Goal: Transaction & Acquisition: Purchase product/service

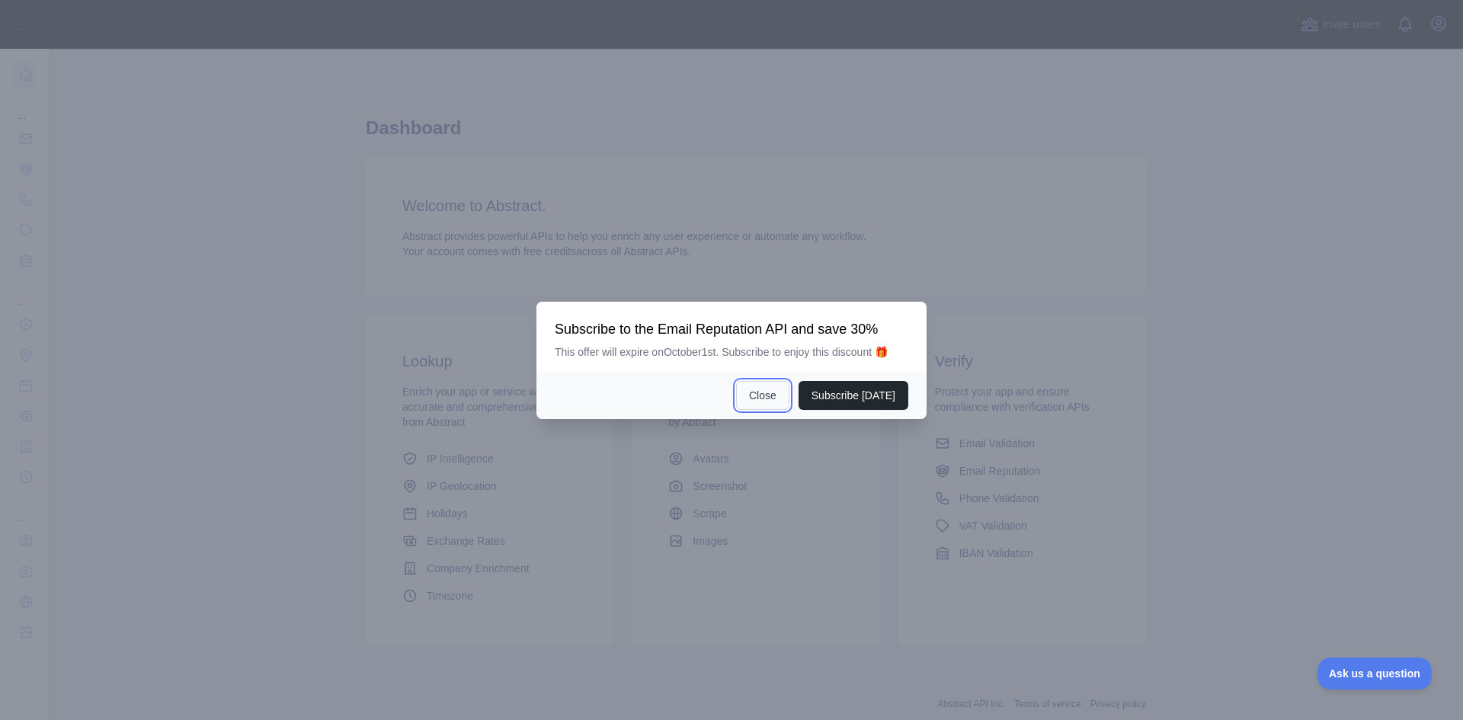
click at [768, 398] on button "Close" at bounding box center [762, 395] width 53 height 29
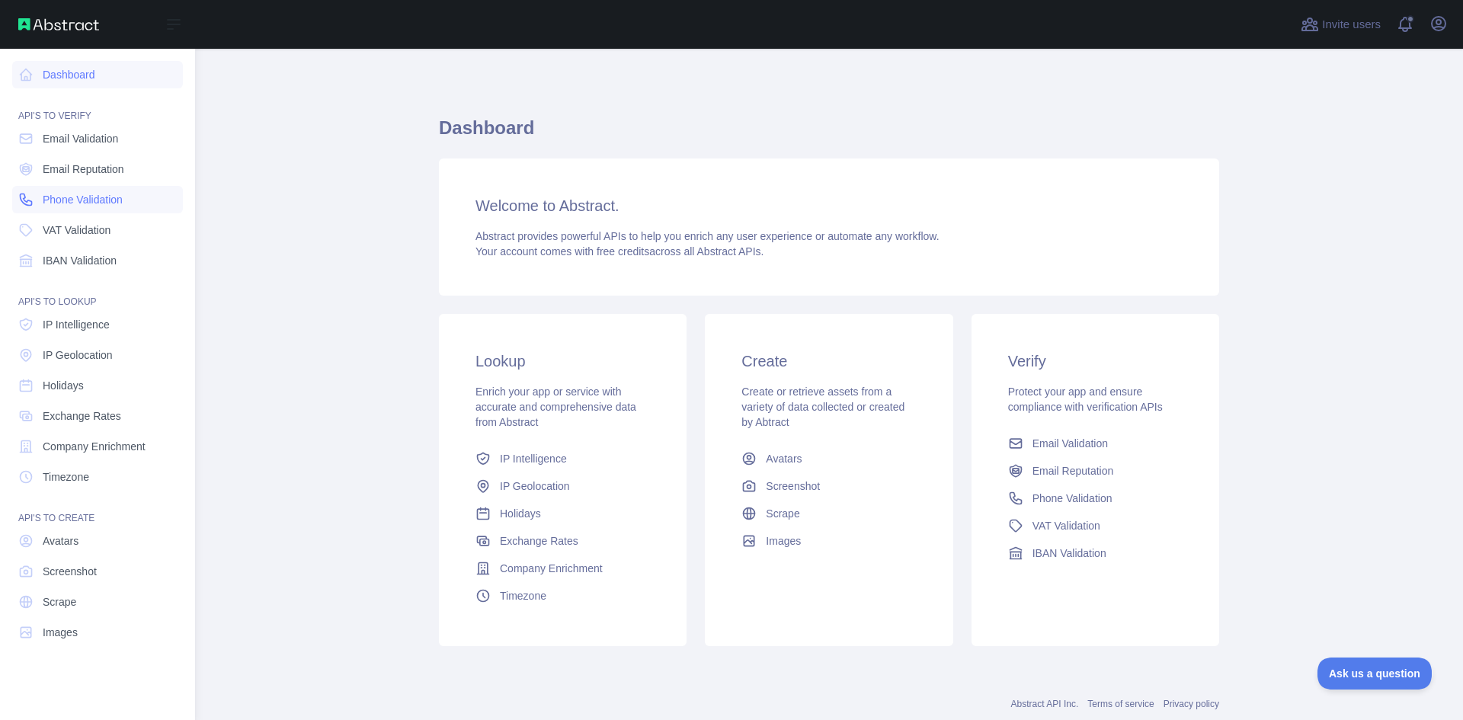
click at [97, 200] on span "Phone Validation" at bounding box center [83, 199] width 80 height 15
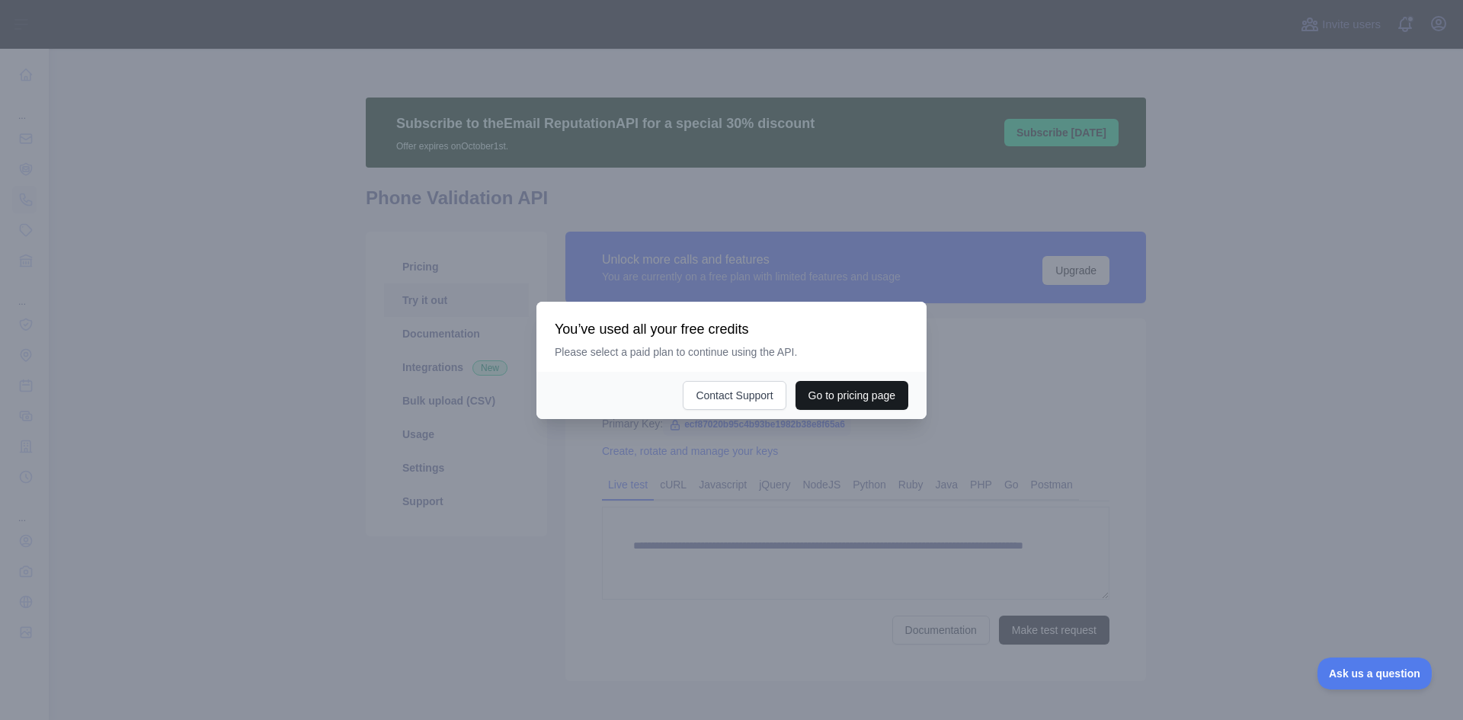
click at [860, 389] on button "Go to pricing page" at bounding box center [851, 395] width 113 height 29
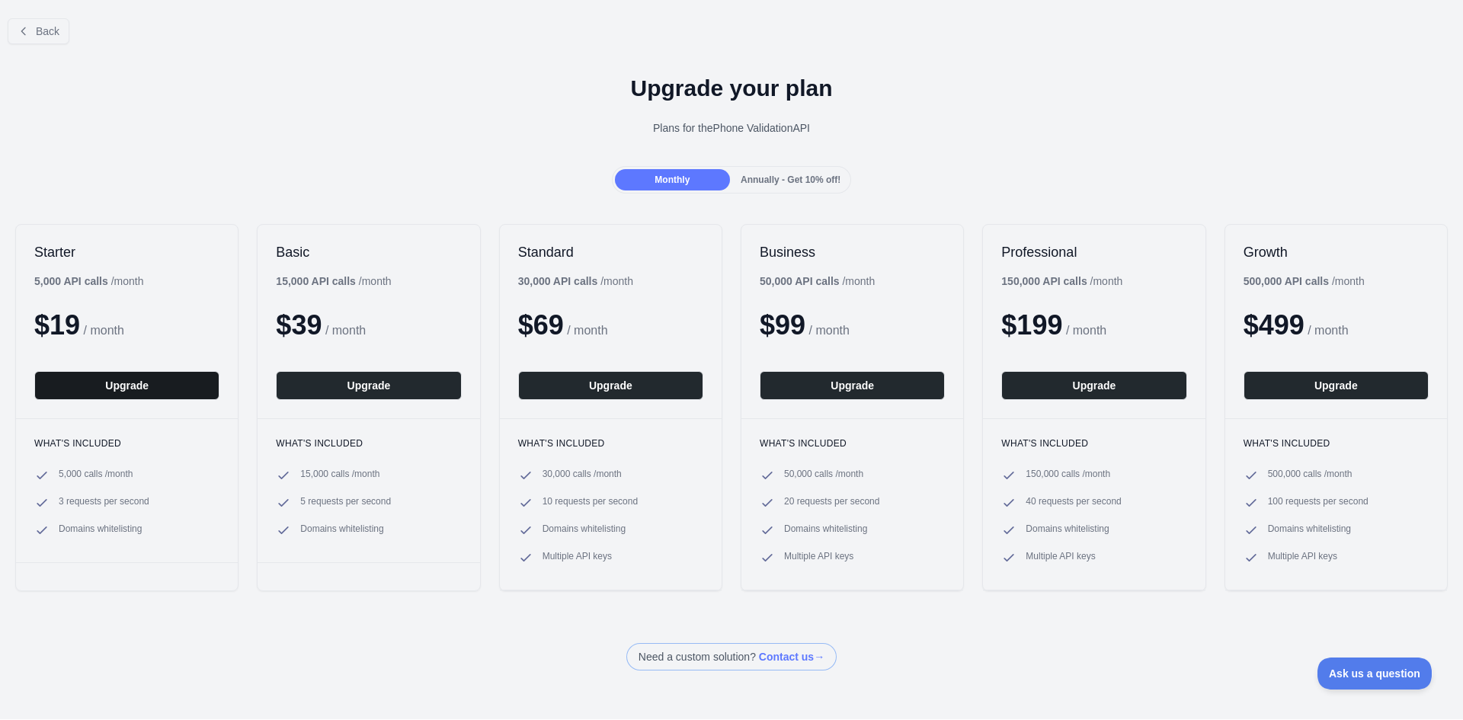
click at [155, 386] on button "Upgrade" at bounding box center [126, 385] width 185 height 29
click at [23, 24] on button "Back" at bounding box center [39, 31] width 62 height 26
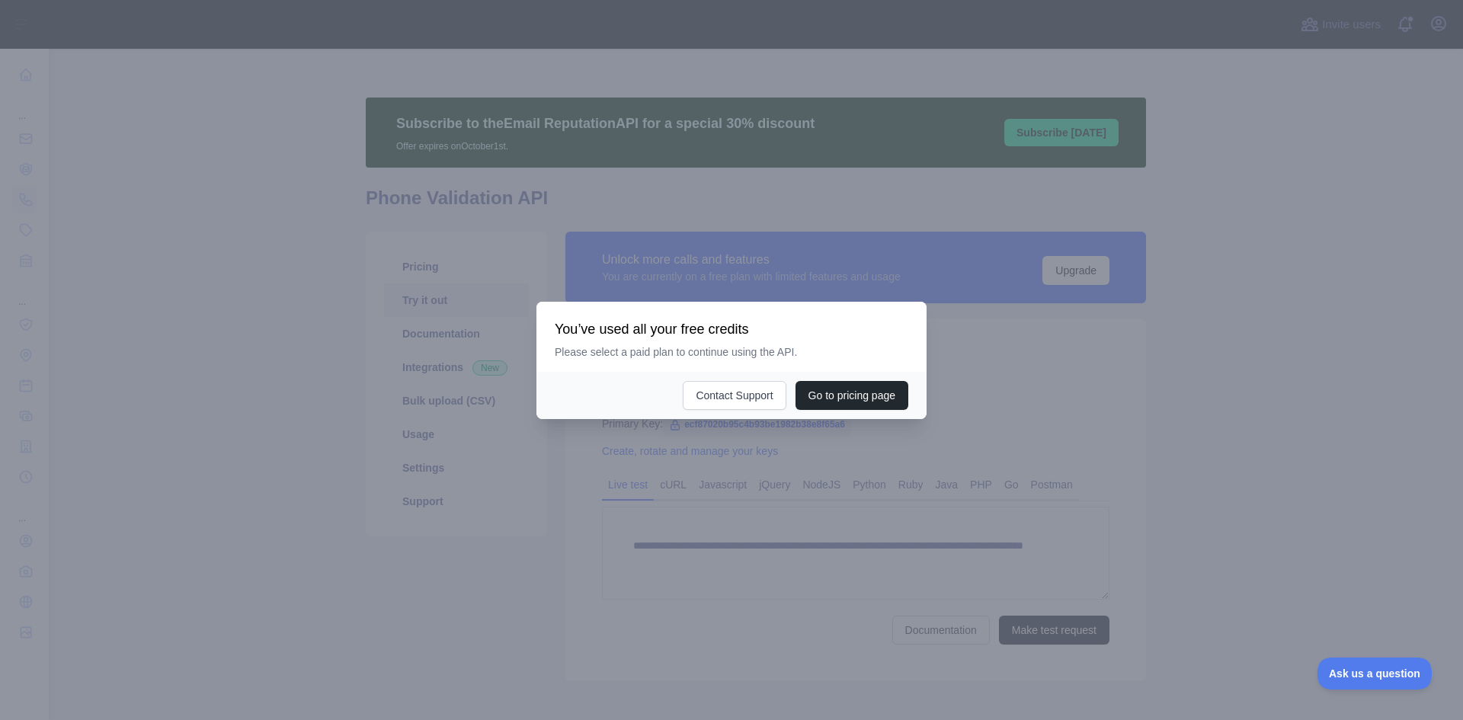
click at [769, 311] on div "You’ve used all your free credits Please select a paid plan to continue using t…" at bounding box center [731, 337] width 390 height 70
click at [760, 312] on div "You’ve used all your free credits Please select a paid plan to continue using t…" at bounding box center [731, 337] width 390 height 70
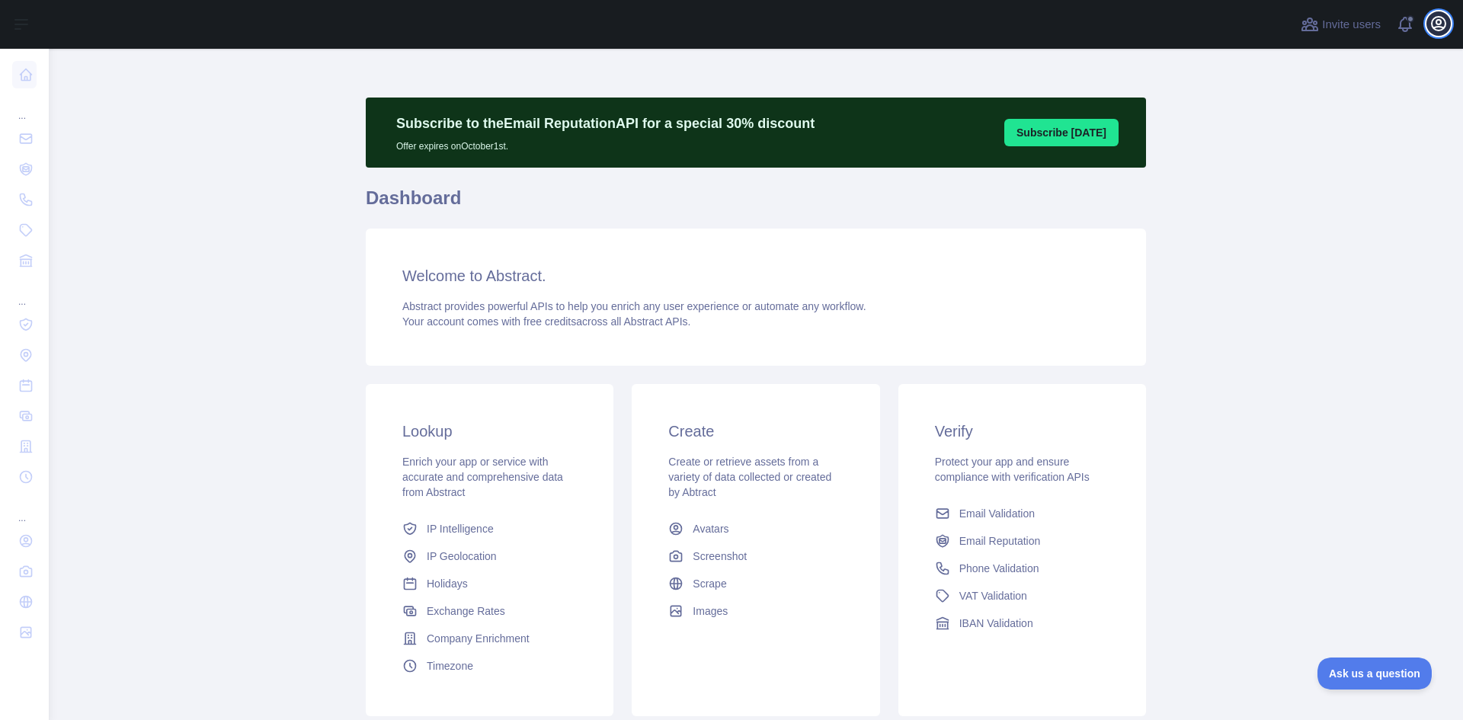
click at [1438, 30] on icon "button" at bounding box center [1439, 24] width 14 height 14
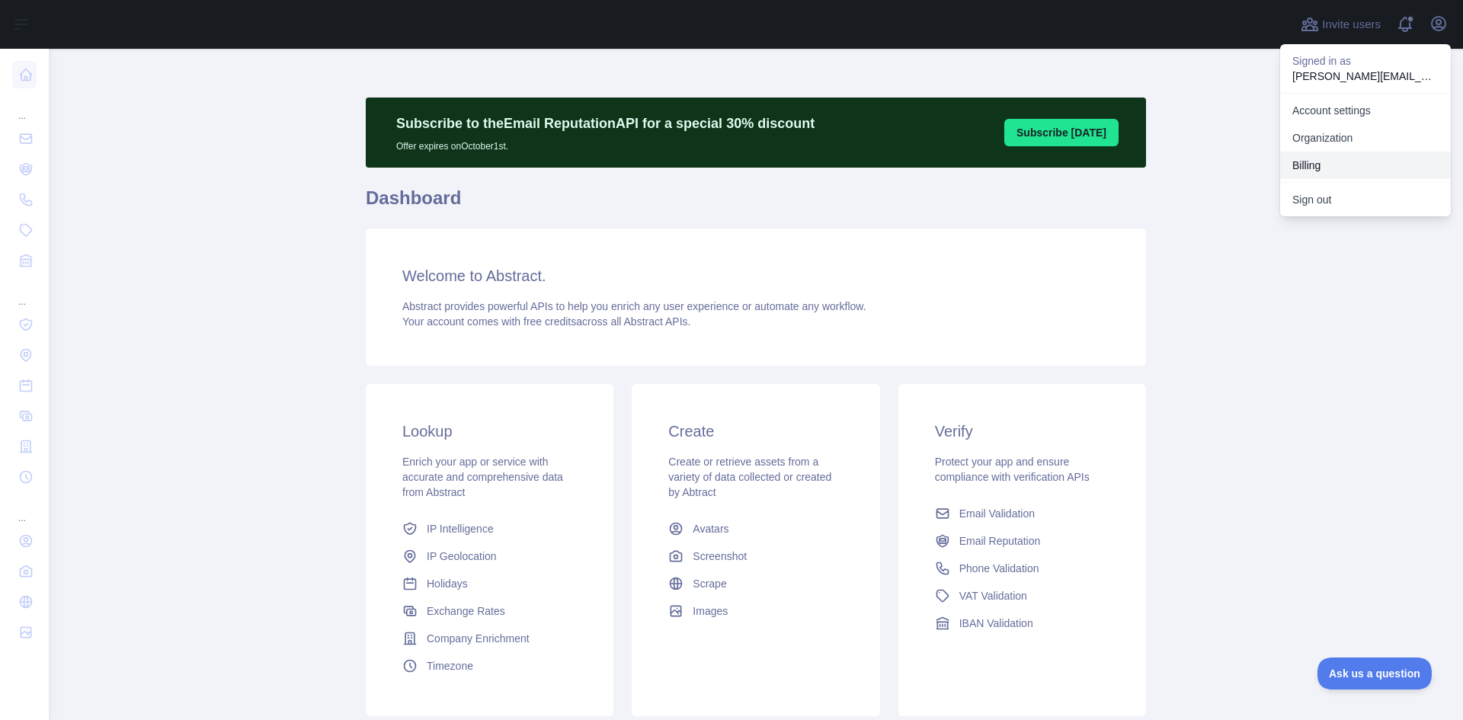
click at [1358, 167] on button "Billing" at bounding box center [1365, 165] width 171 height 27
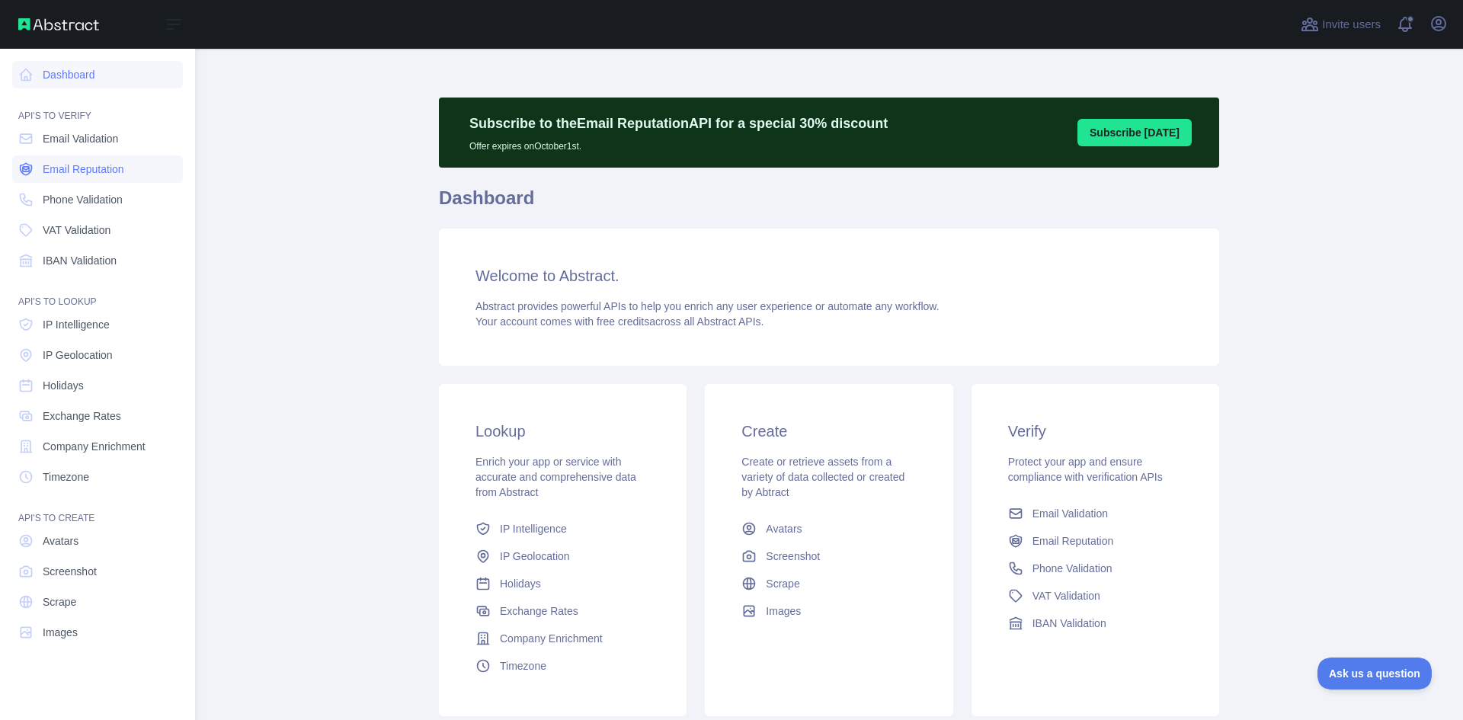
click at [117, 173] on span "Email Reputation" at bounding box center [84, 169] width 82 height 15
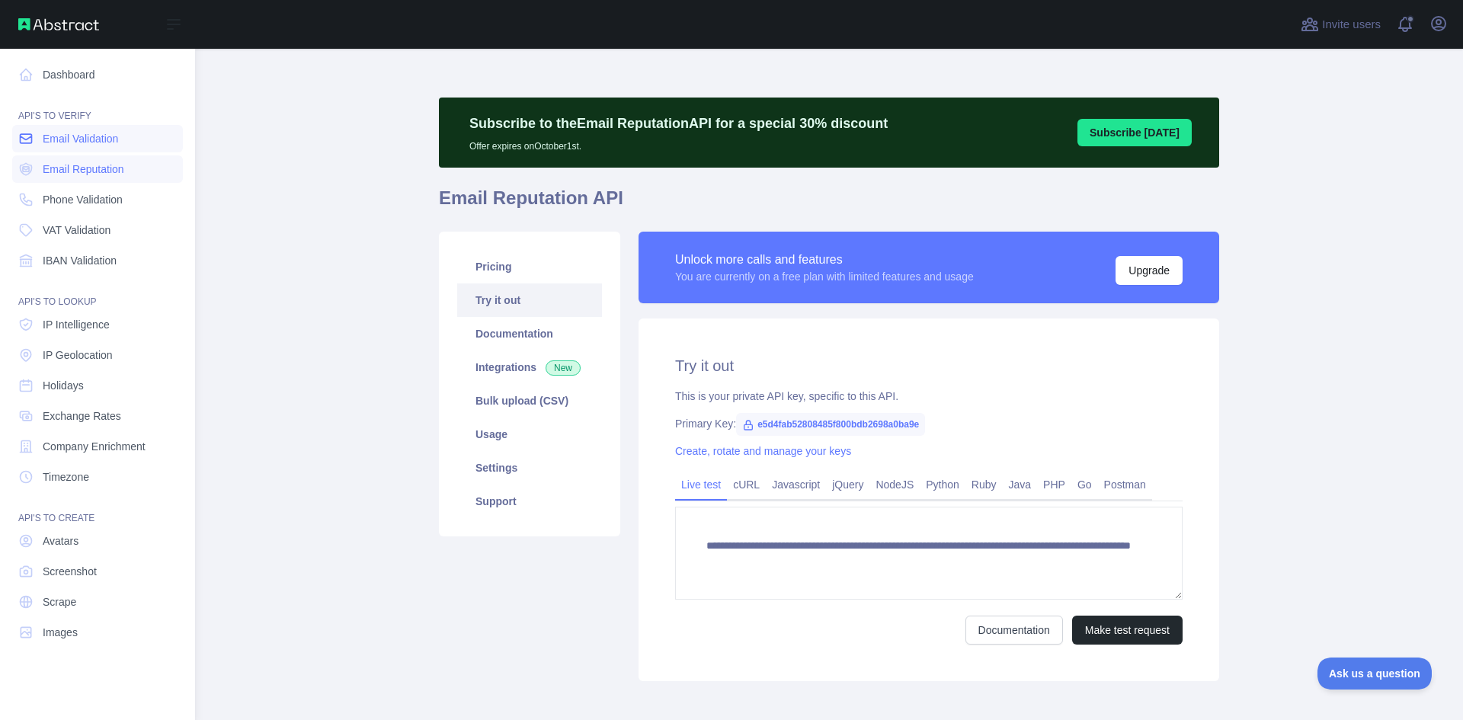
click at [114, 145] on span "Email Validation" at bounding box center [80, 138] width 75 height 15
click at [99, 139] on span "Email Validation" at bounding box center [80, 138] width 75 height 15
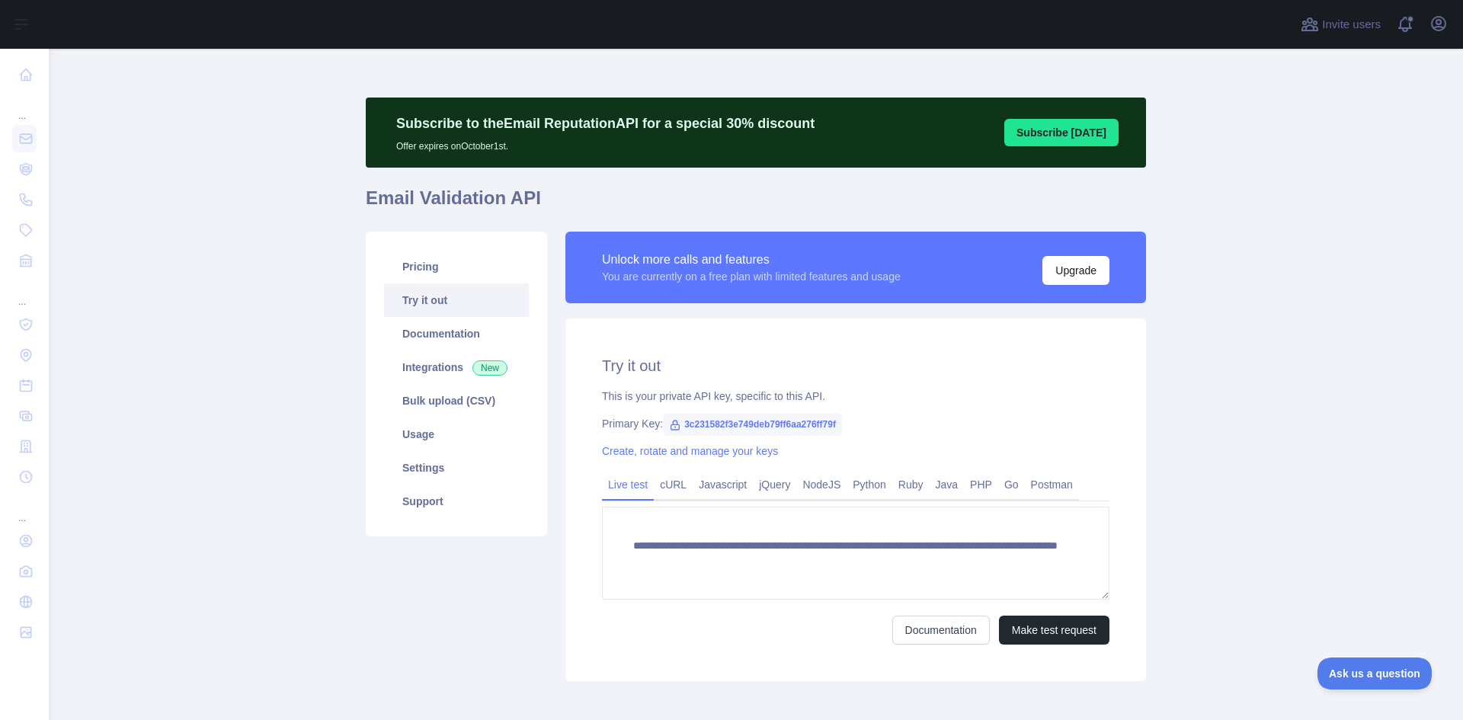
click at [432, 299] on link "Try it out" at bounding box center [456, 300] width 145 height 34
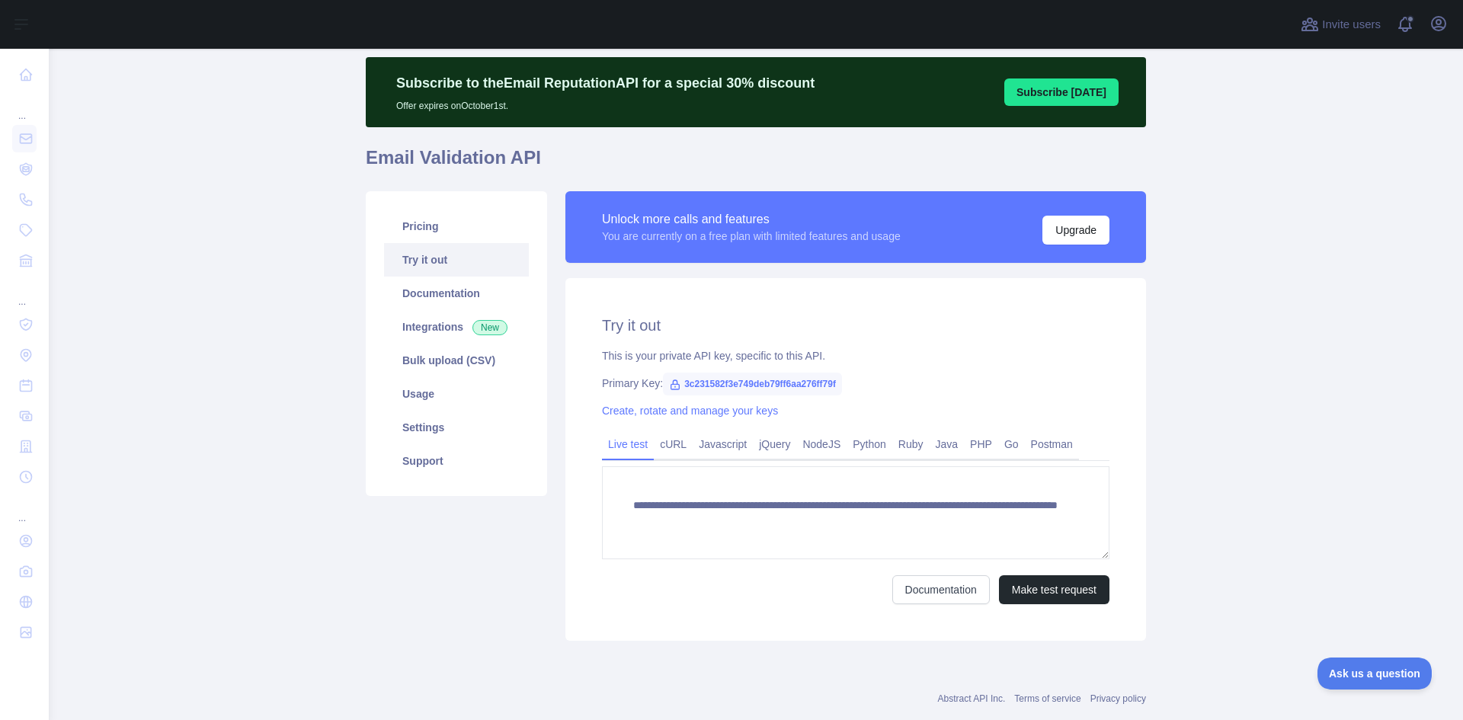
scroll to position [74, 0]
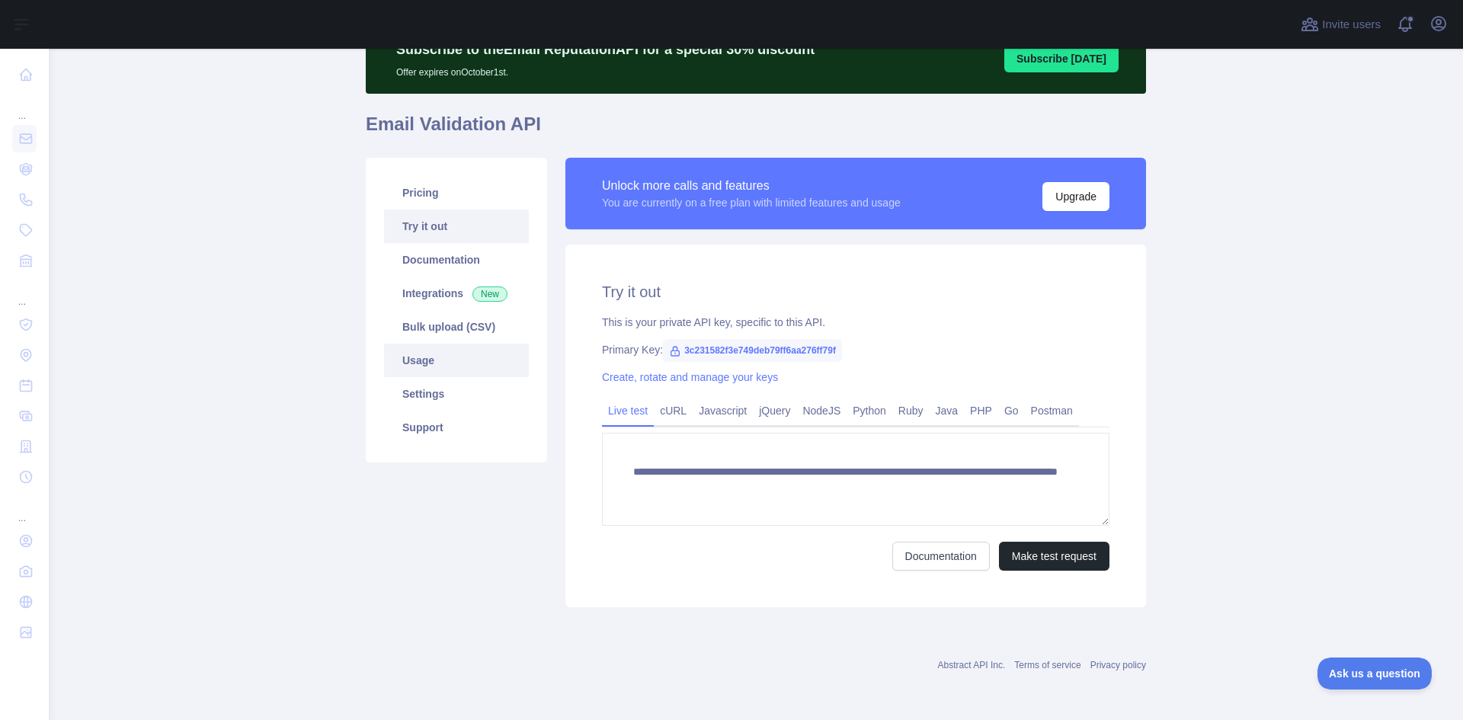
click at [440, 366] on link "Usage" at bounding box center [456, 361] width 145 height 34
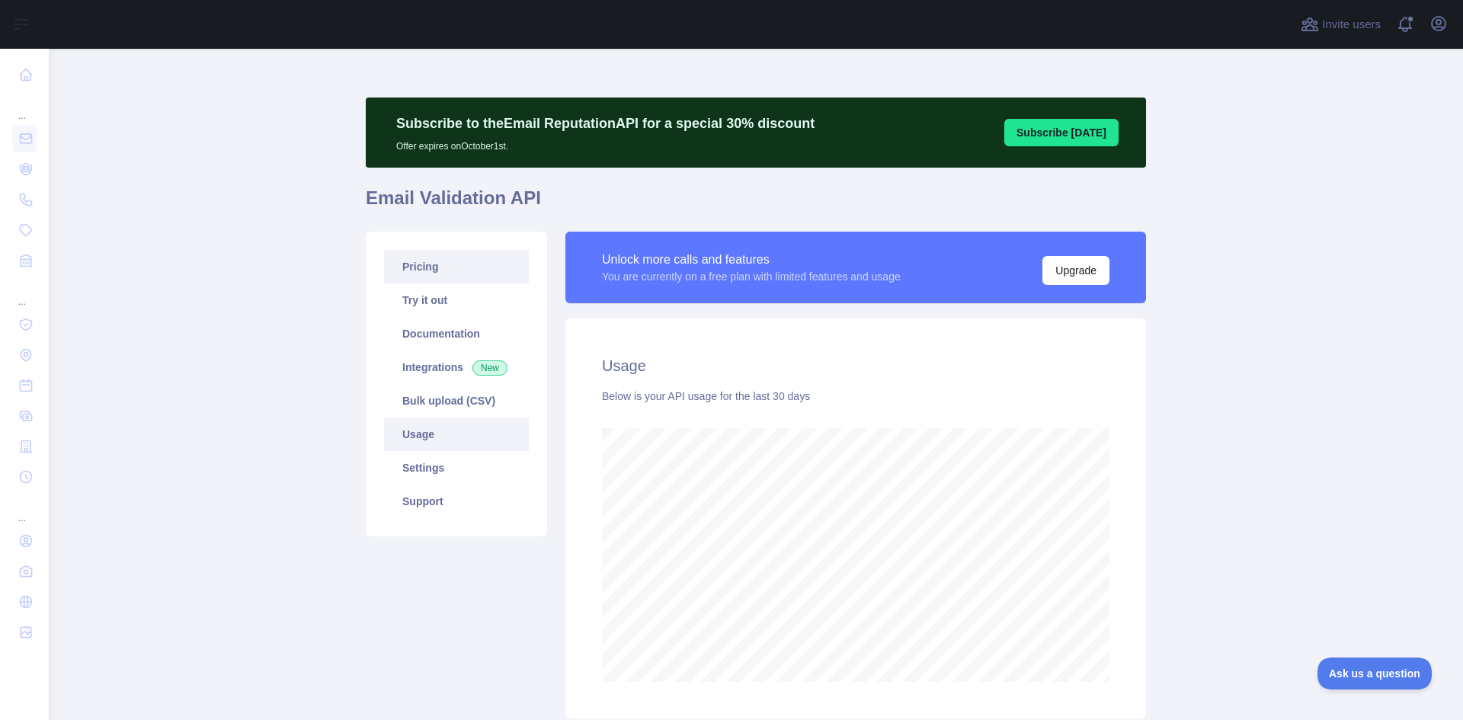
click at [437, 270] on link "Pricing" at bounding box center [456, 267] width 145 height 34
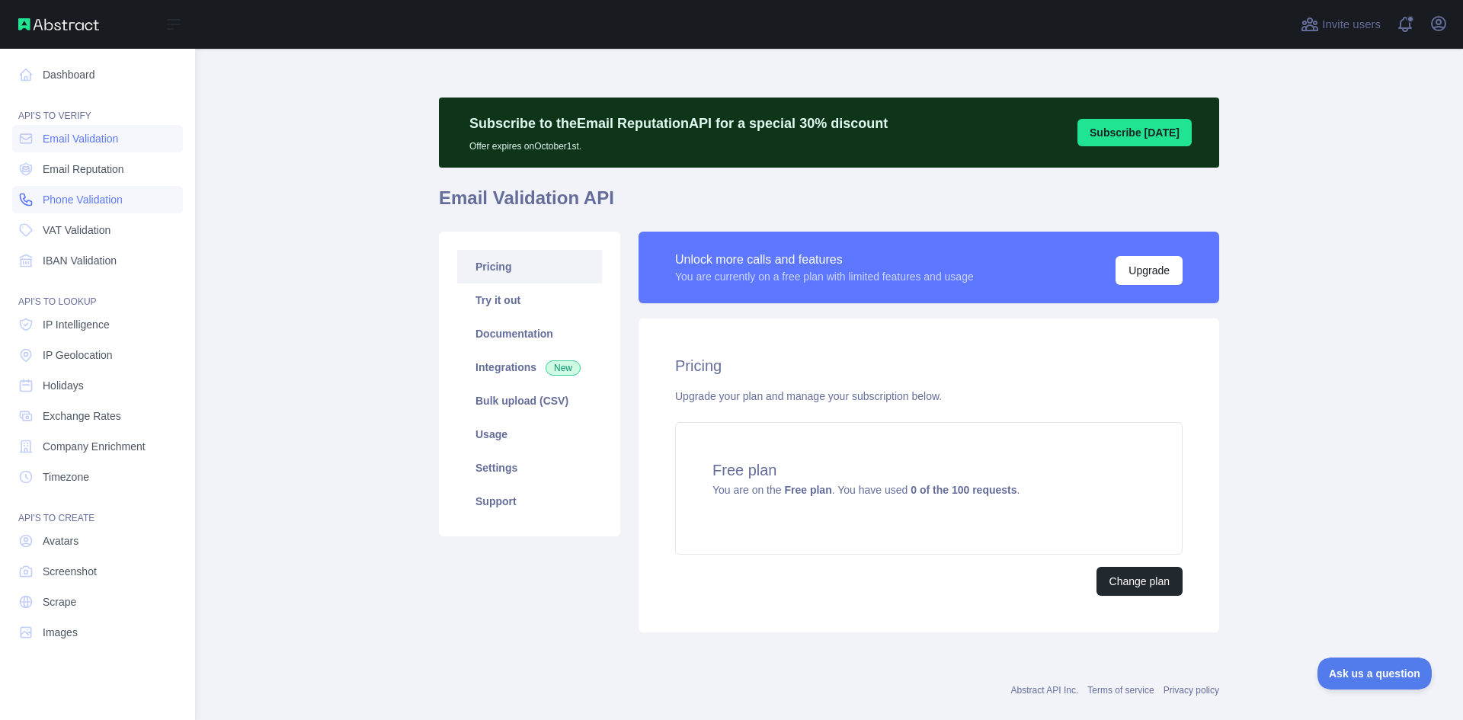
click at [98, 202] on span "Phone Validation" at bounding box center [83, 199] width 80 height 15
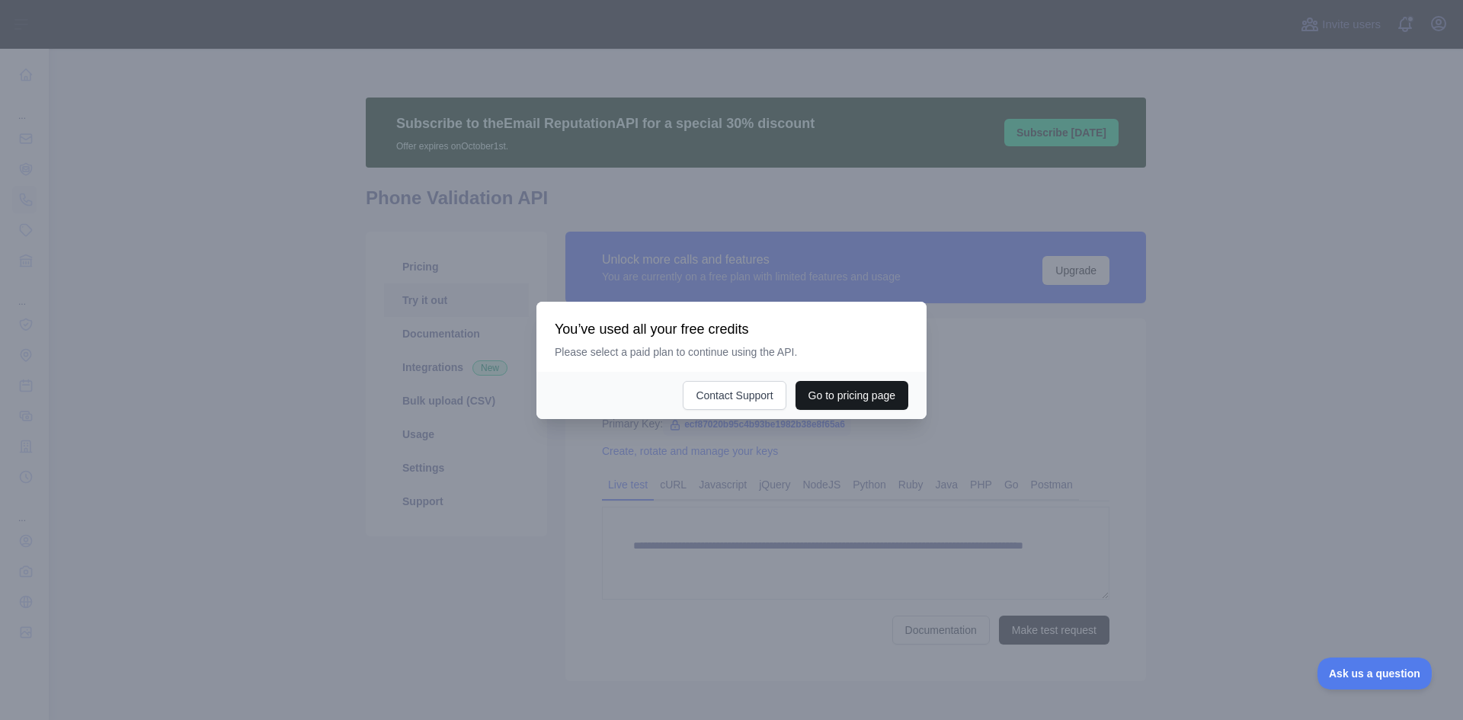
click at [795, 395] on button "Go to pricing page" at bounding box center [851, 395] width 113 height 29
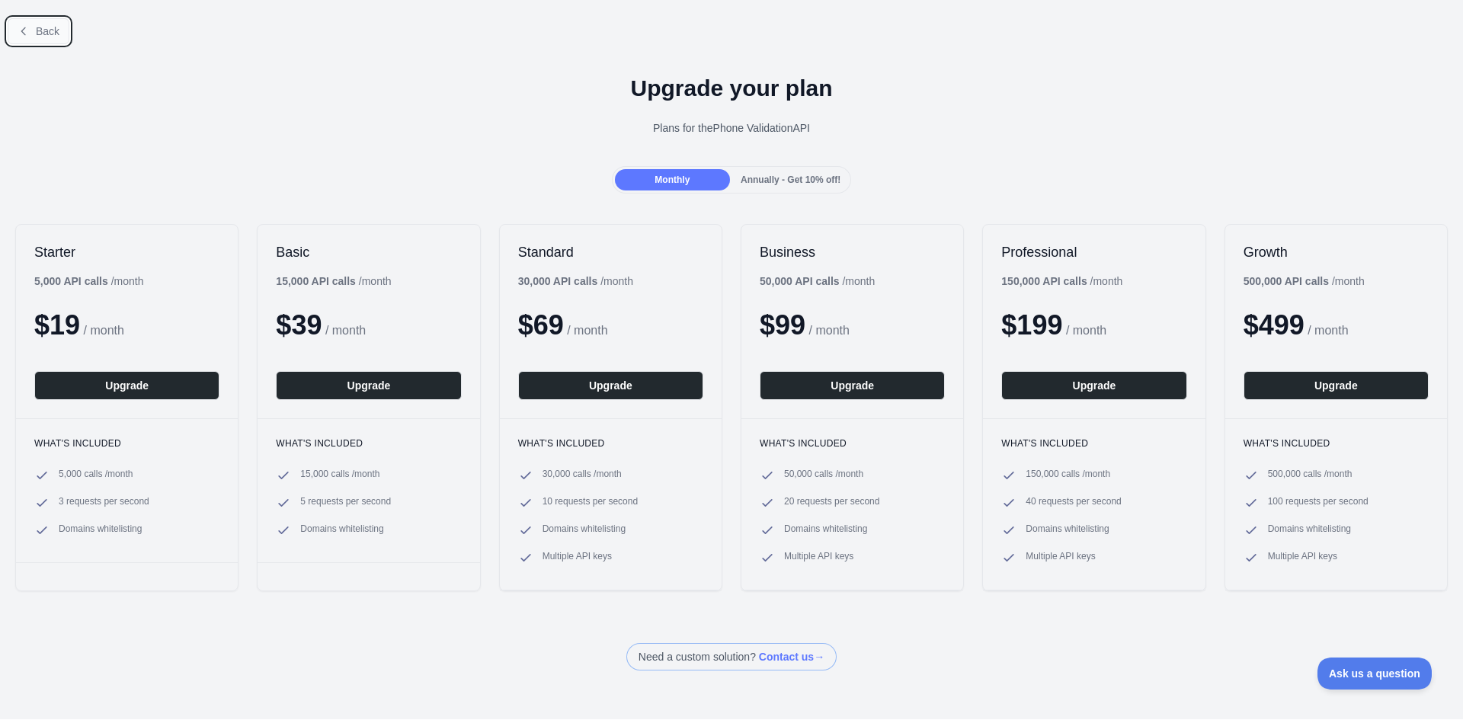
click at [34, 31] on button "Back" at bounding box center [39, 31] width 62 height 26
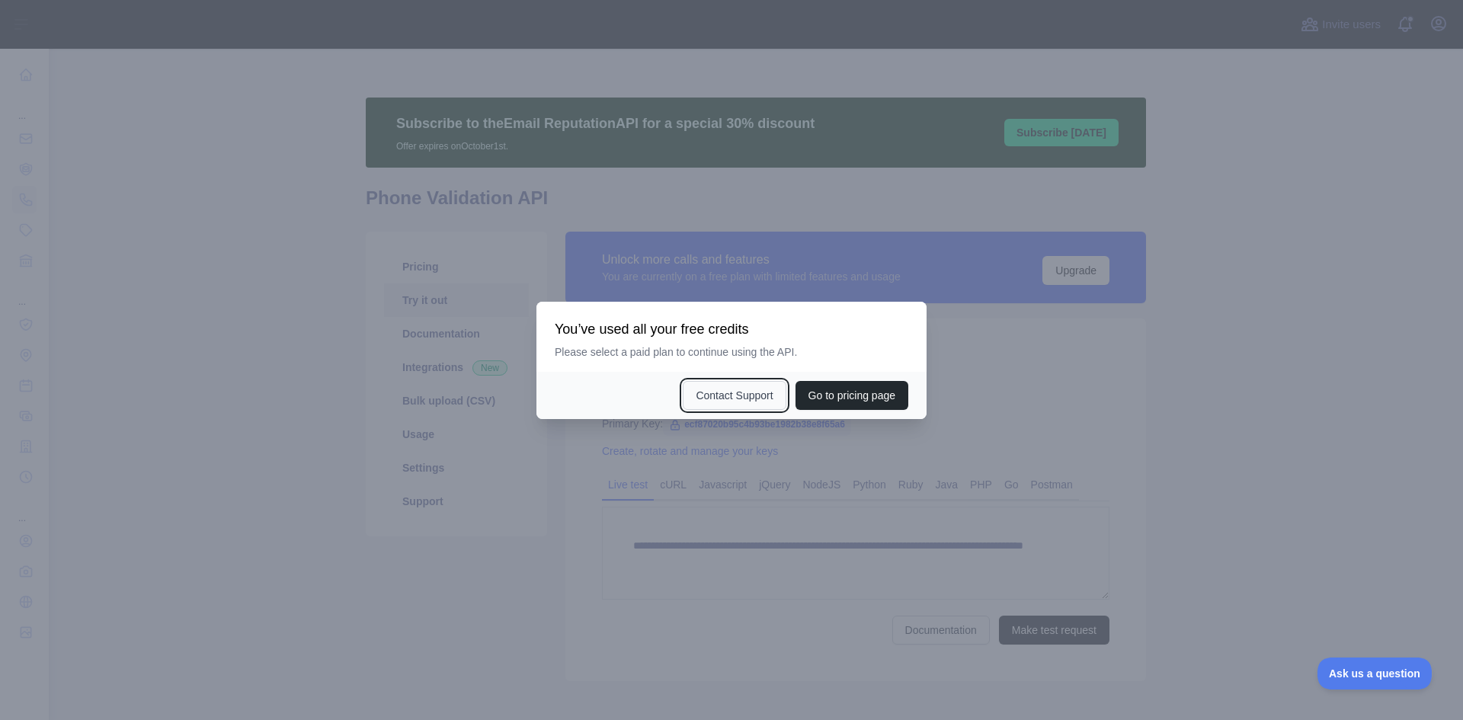
click at [731, 404] on button "Contact Support" at bounding box center [734, 395] width 103 height 29
click at [732, 404] on button "Contact Support" at bounding box center [734, 395] width 103 height 29
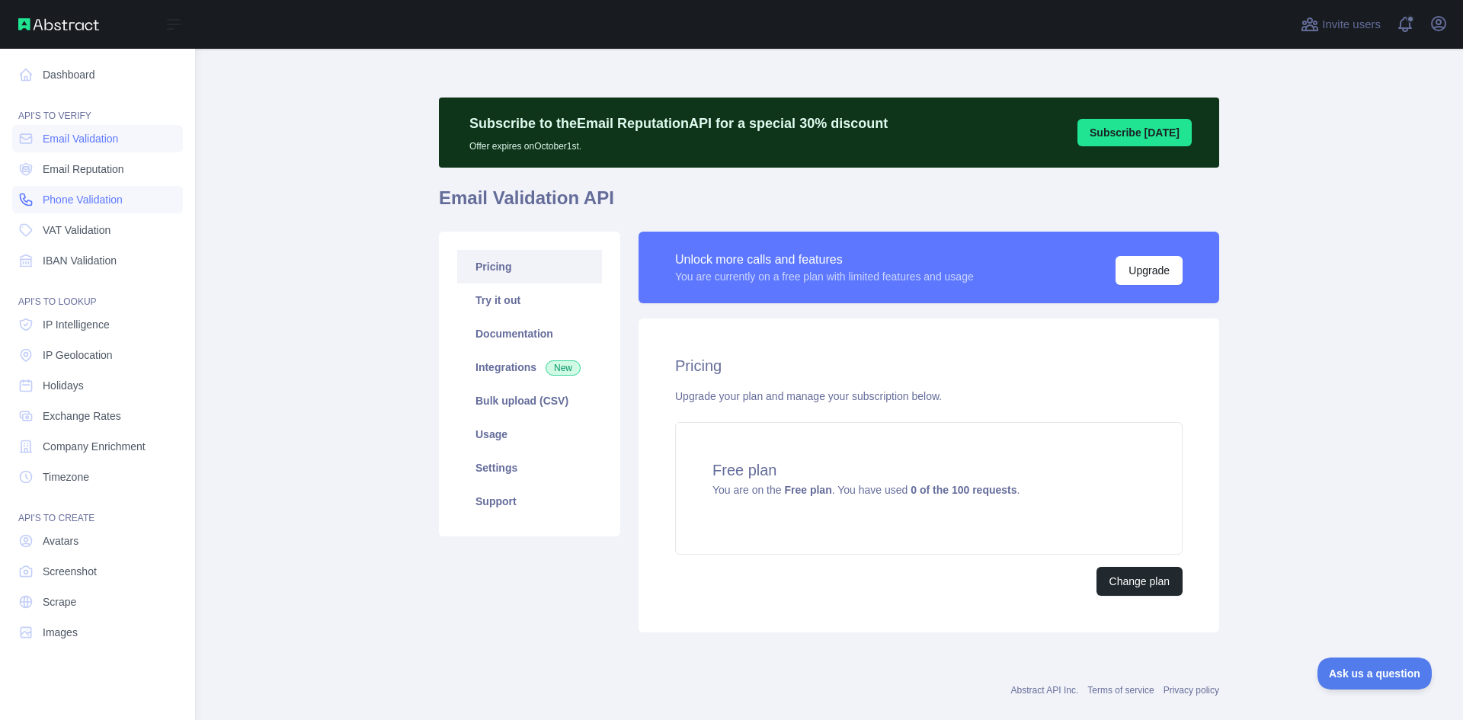
click at [101, 197] on span "Phone Validation" at bounding box center [83, 199] width 80 height 15
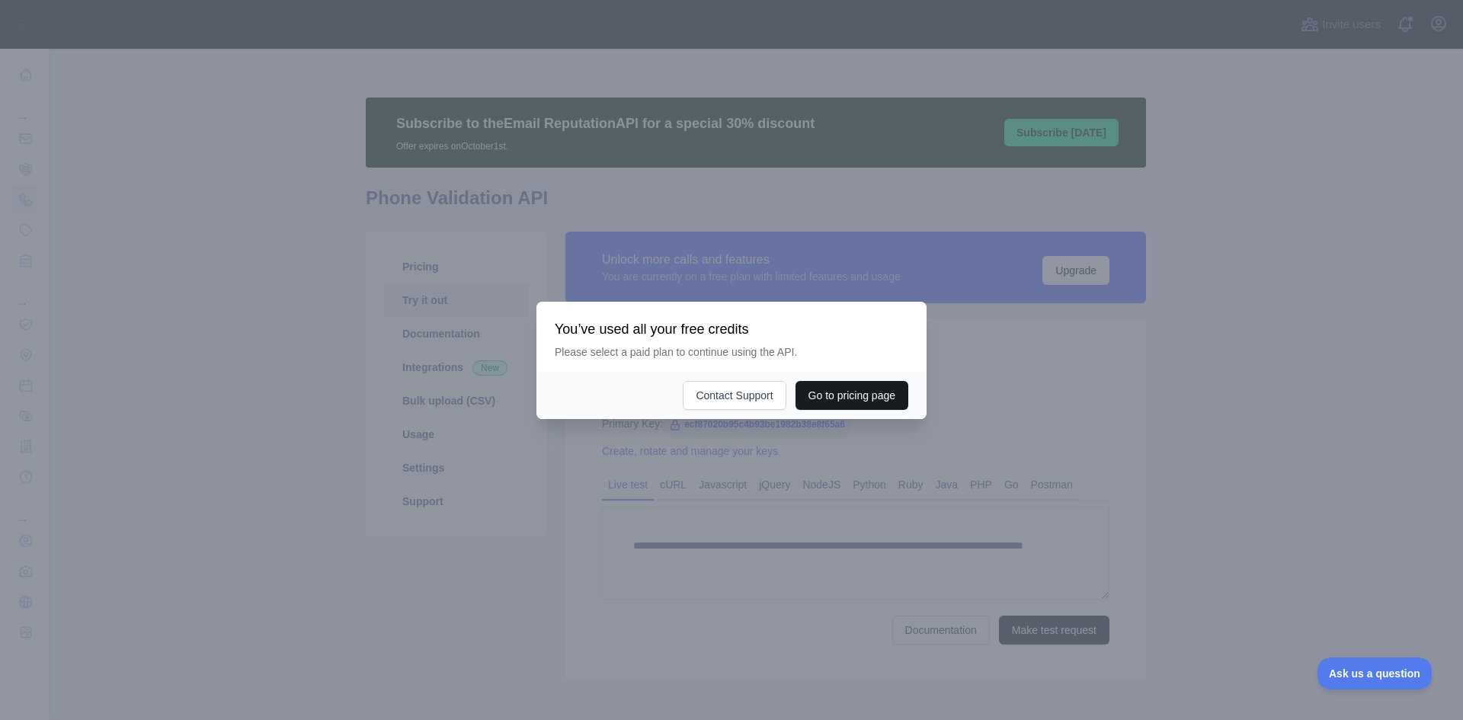
click at [818, 398] on button "Go to pricing page" at bounding box center [851, 395] width 113 height 29
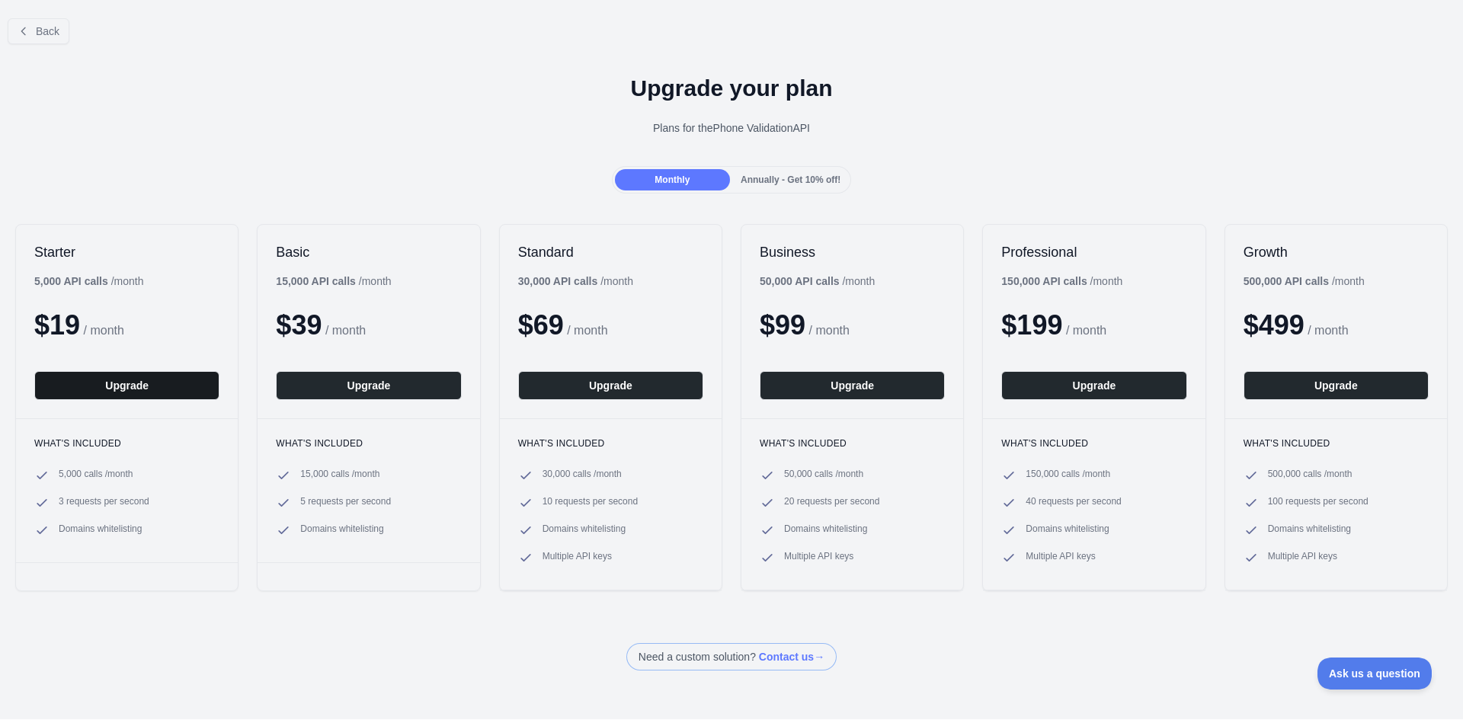
click at [158, 388] on button "Upgrade" at bounding box center [126, 385] width 185 height 29
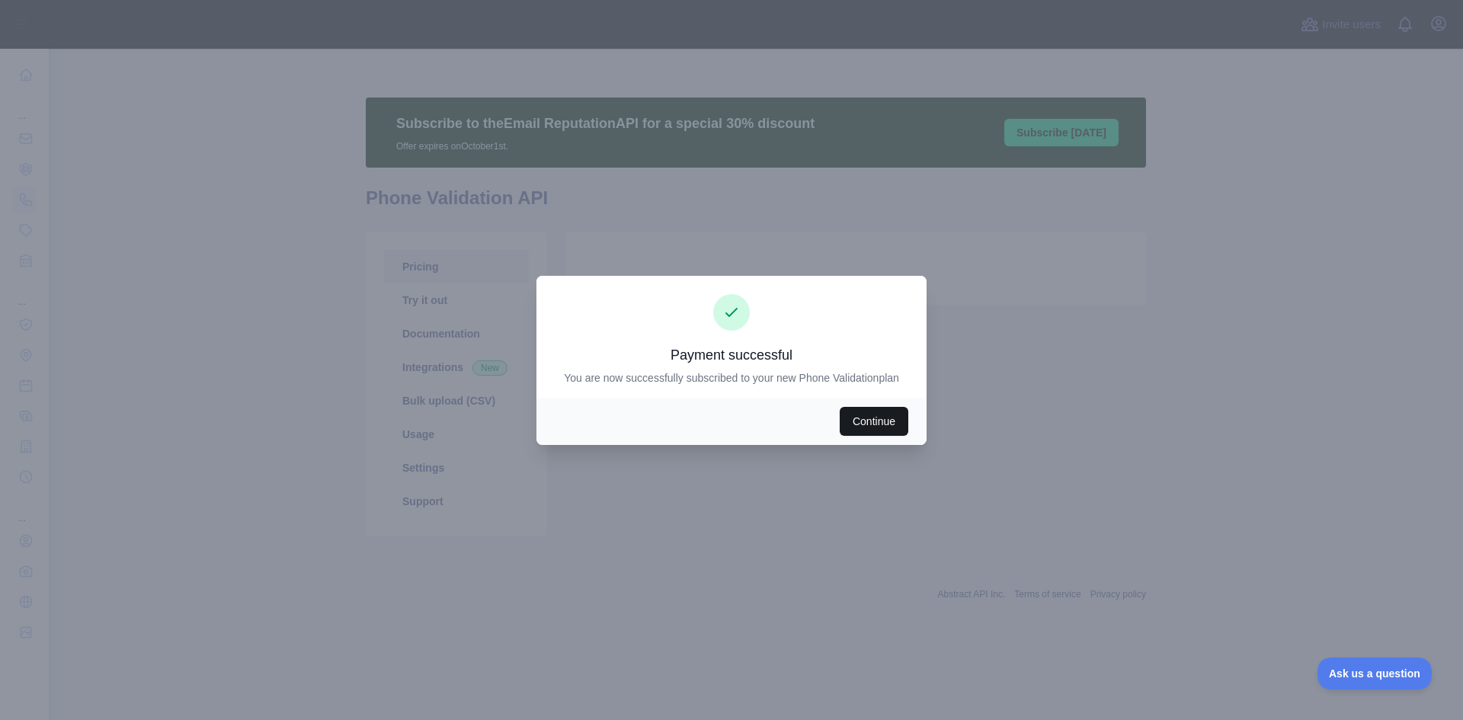
click at [877, 420] on button "Continue" at bounding box center [874, 421] width 69 height 29
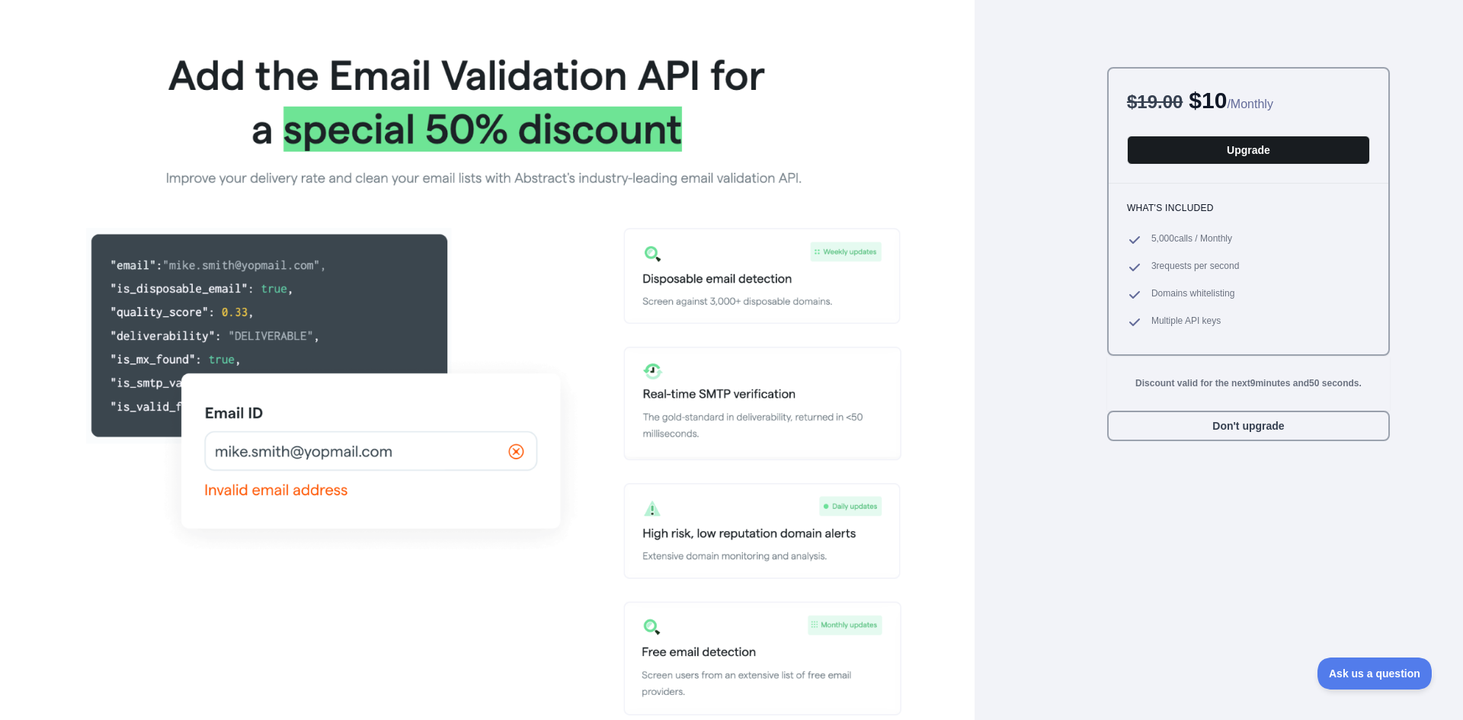
click at [1252, 150] on button "Upgrade" at bounding box center [1248, 150] width 243 height 29
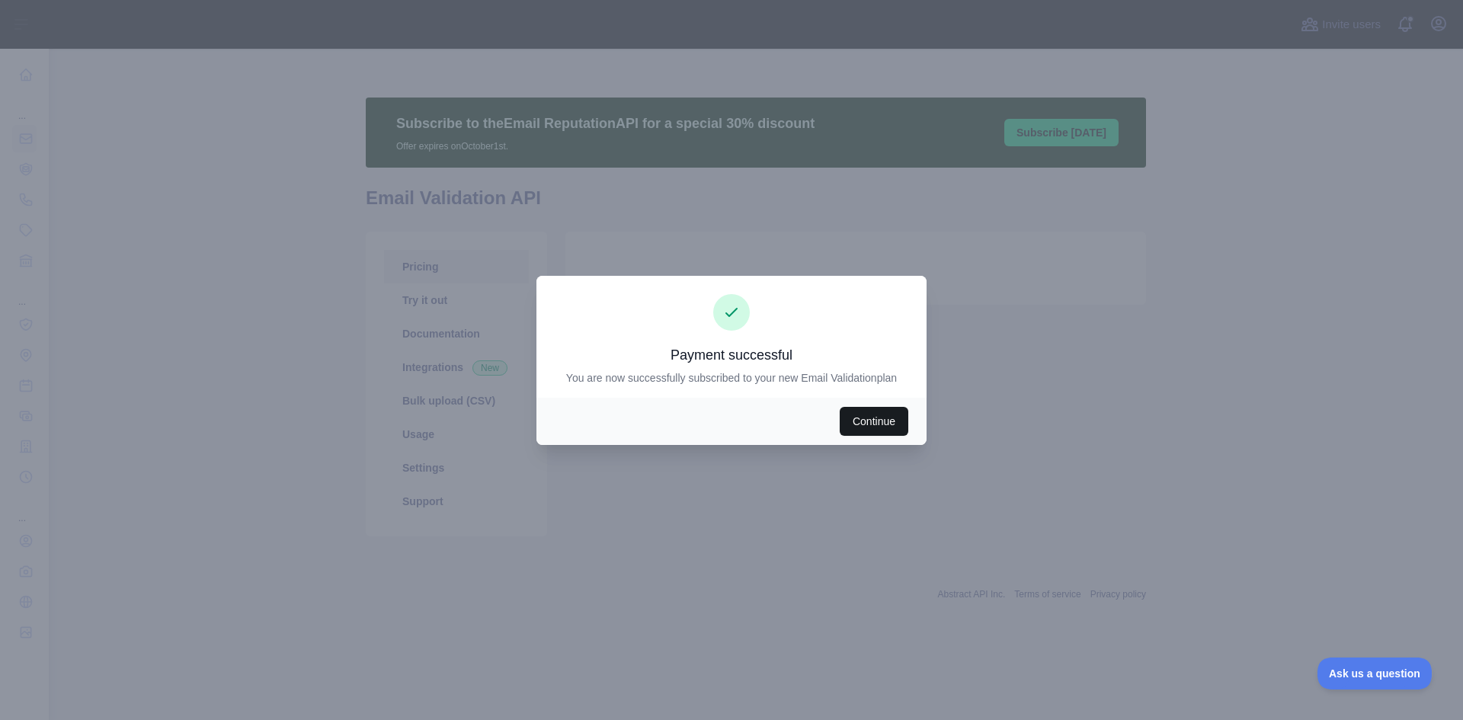
click at [865, 420] on button "Continue" at bounding box center [874, 421] width 69 height 29
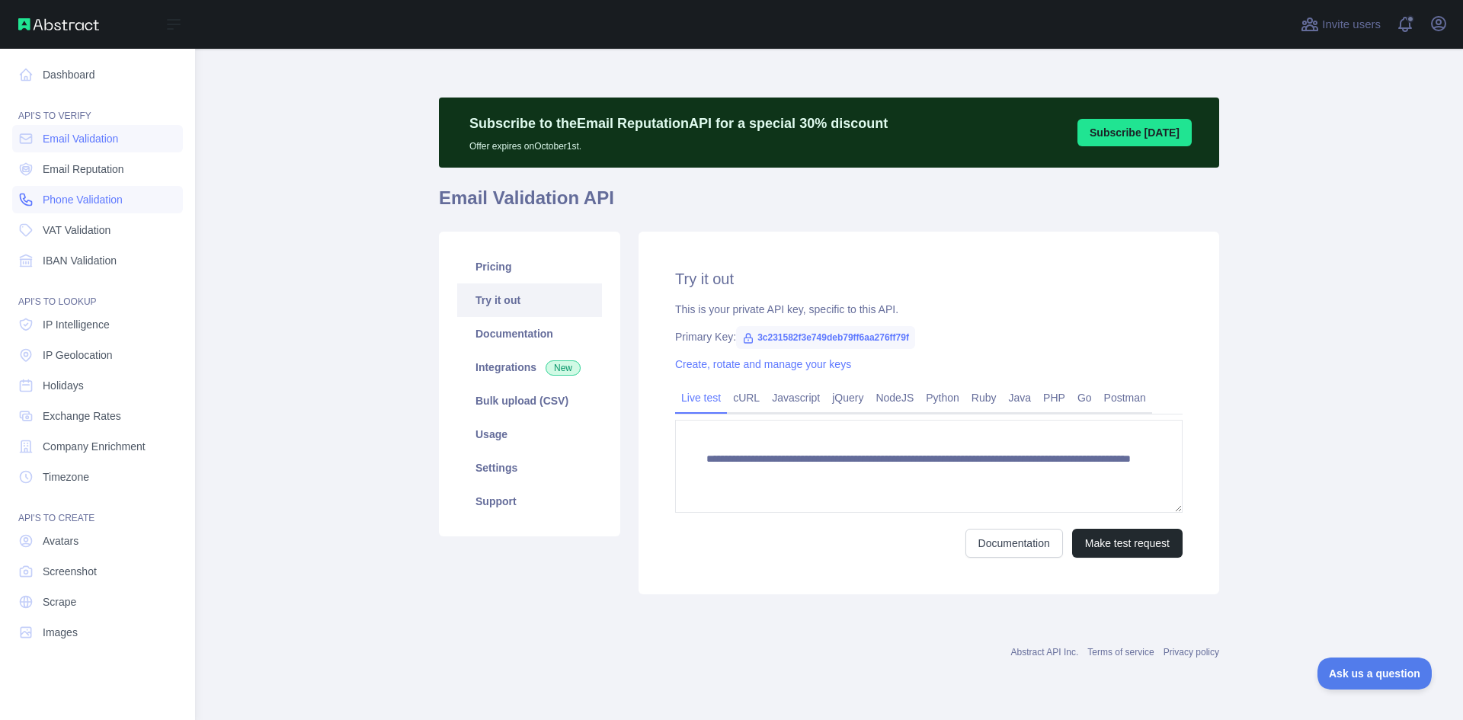
click at [74, 194] on span "Phone Validation" at bounding box center [83, 199] width 80 height 15
click at [72, 85] on link "Dashboard" at bounding box center [97, 74] width 171 height 27
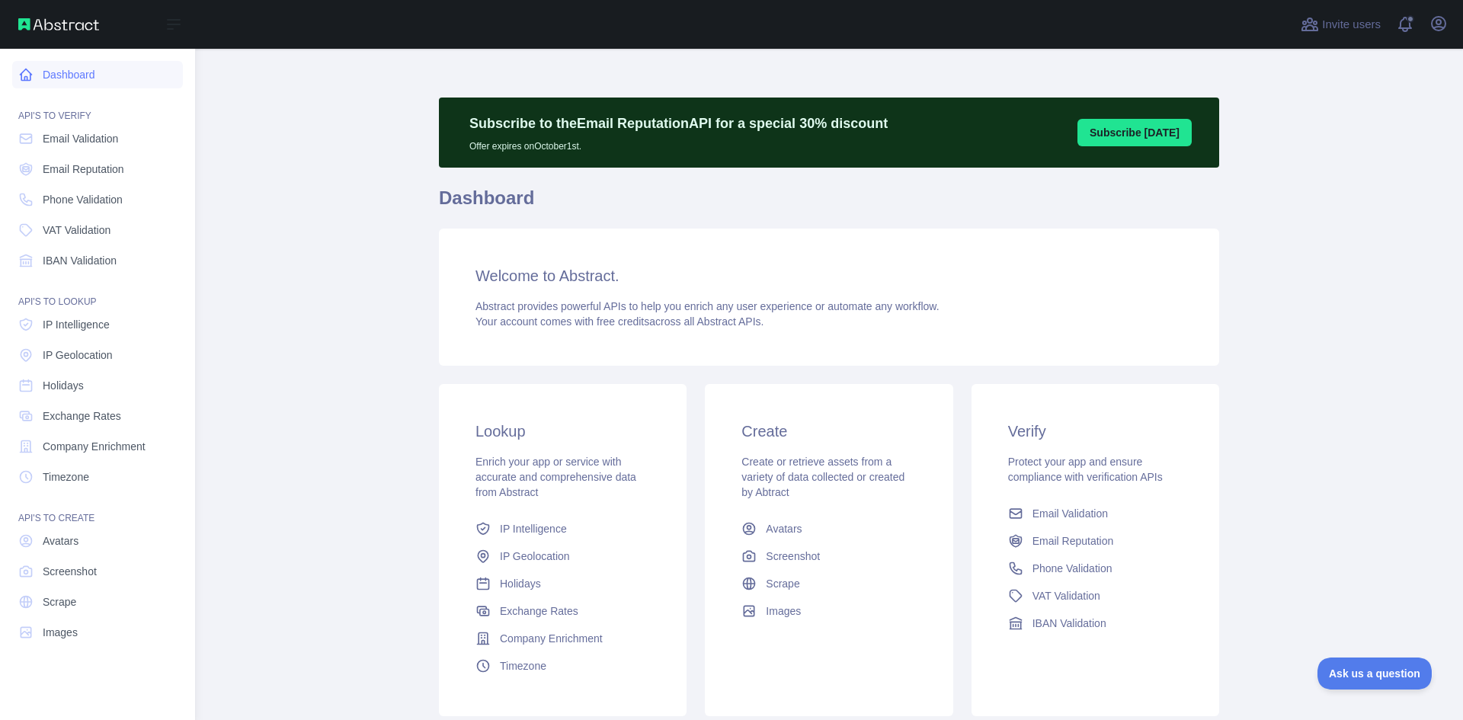
click at [72, 85] on link "Dashboard" at bounding box center [97, 74] width 171 height 27
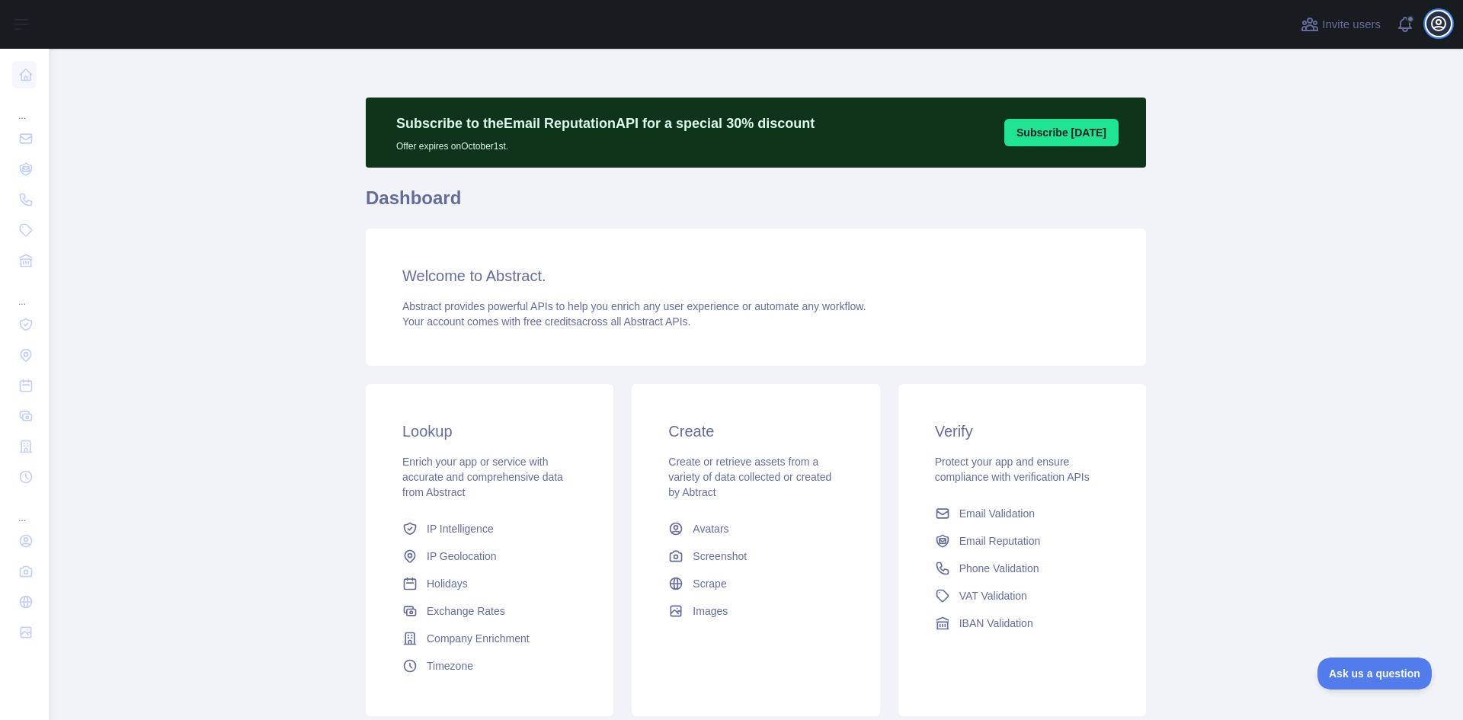
click at [1437, 23] on icon "button" at bounding box center [1439, 24] width 14 height 14
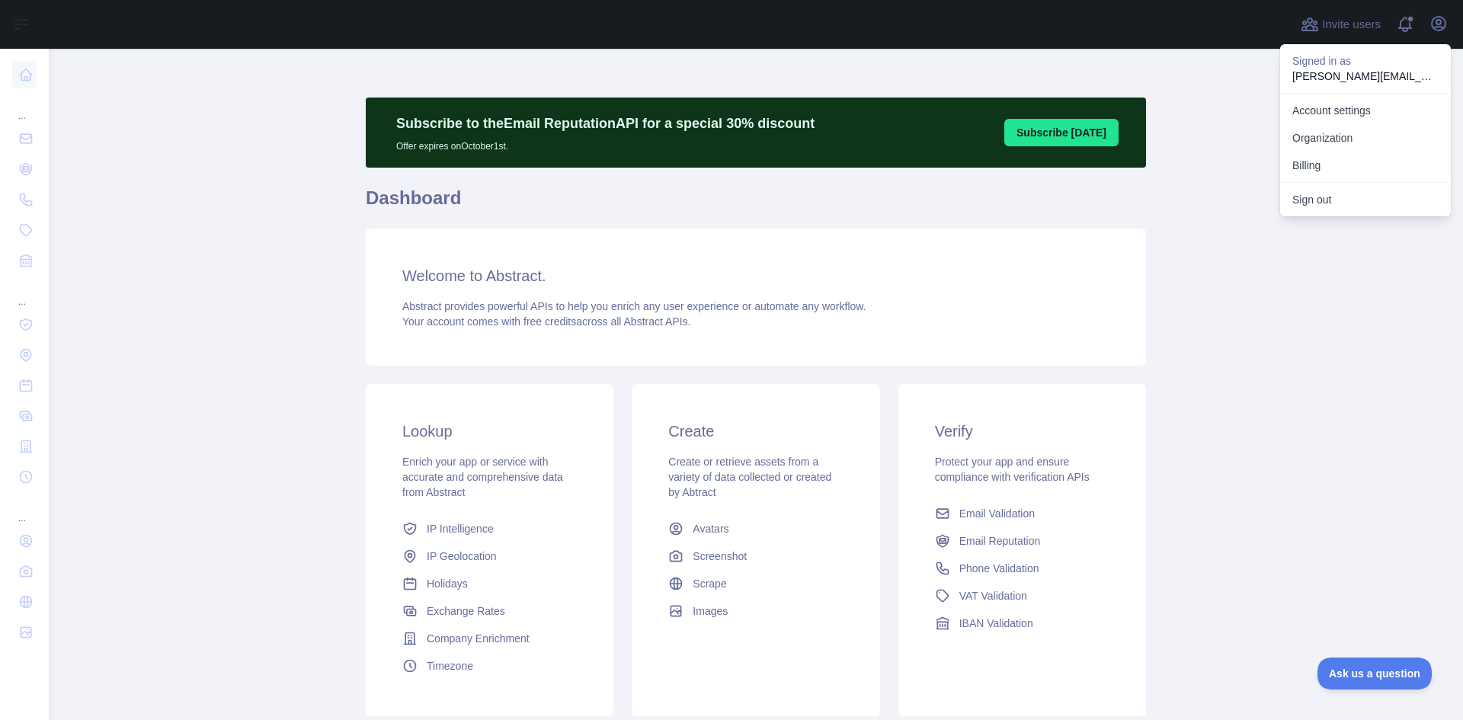
click at [1237, 133] on main "Subscribe to the Email Reputation API for a special 30 % discount Offer expires…" at bounding box center [756, 384] width 1414 height 671
